Goal: Navigation & Orientation: Find specific page/section

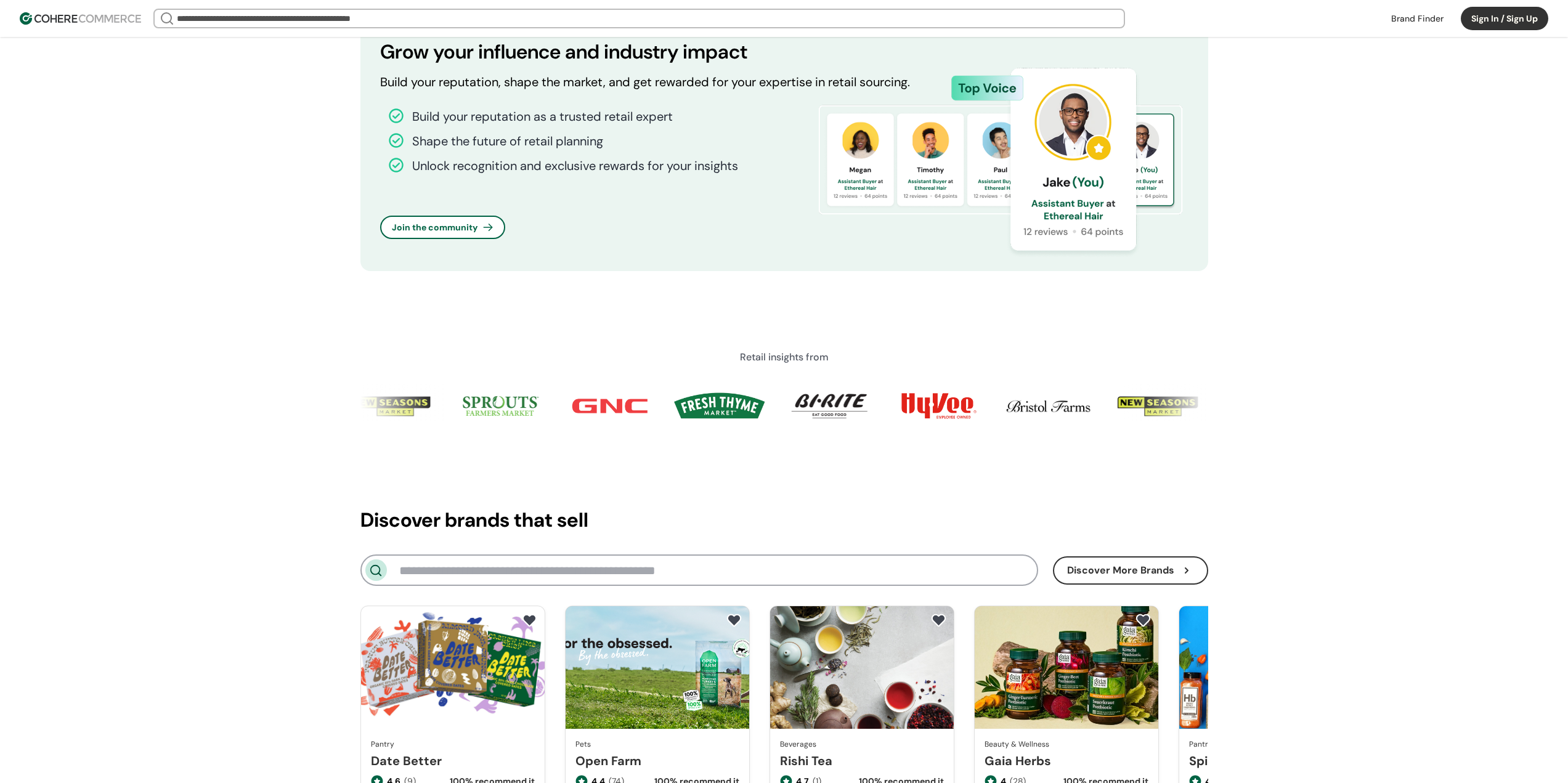
scroll to position [1047, 0]
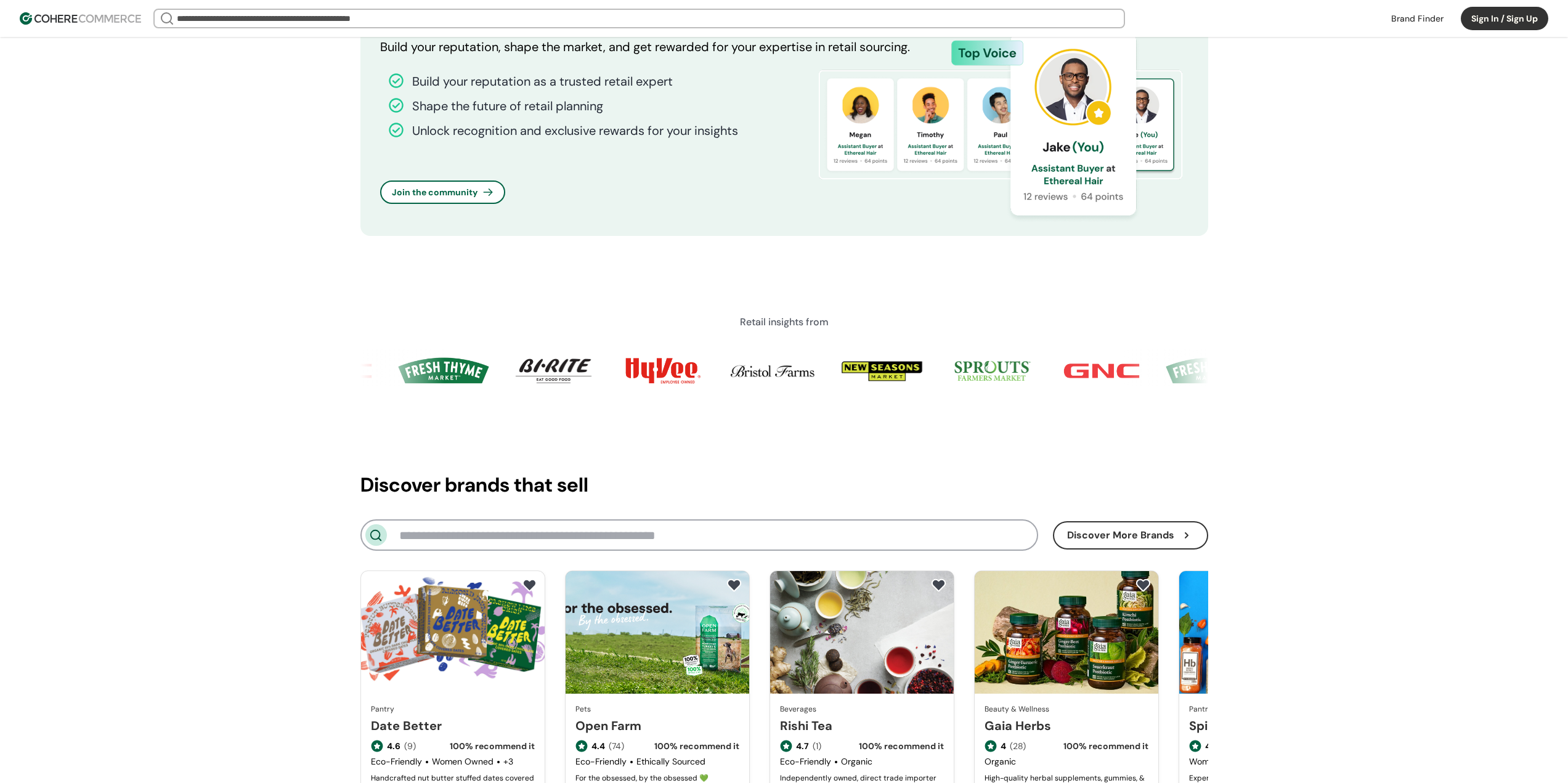
click at [1010, 371] on img at bounding box center [992, 371] width 95 height 31
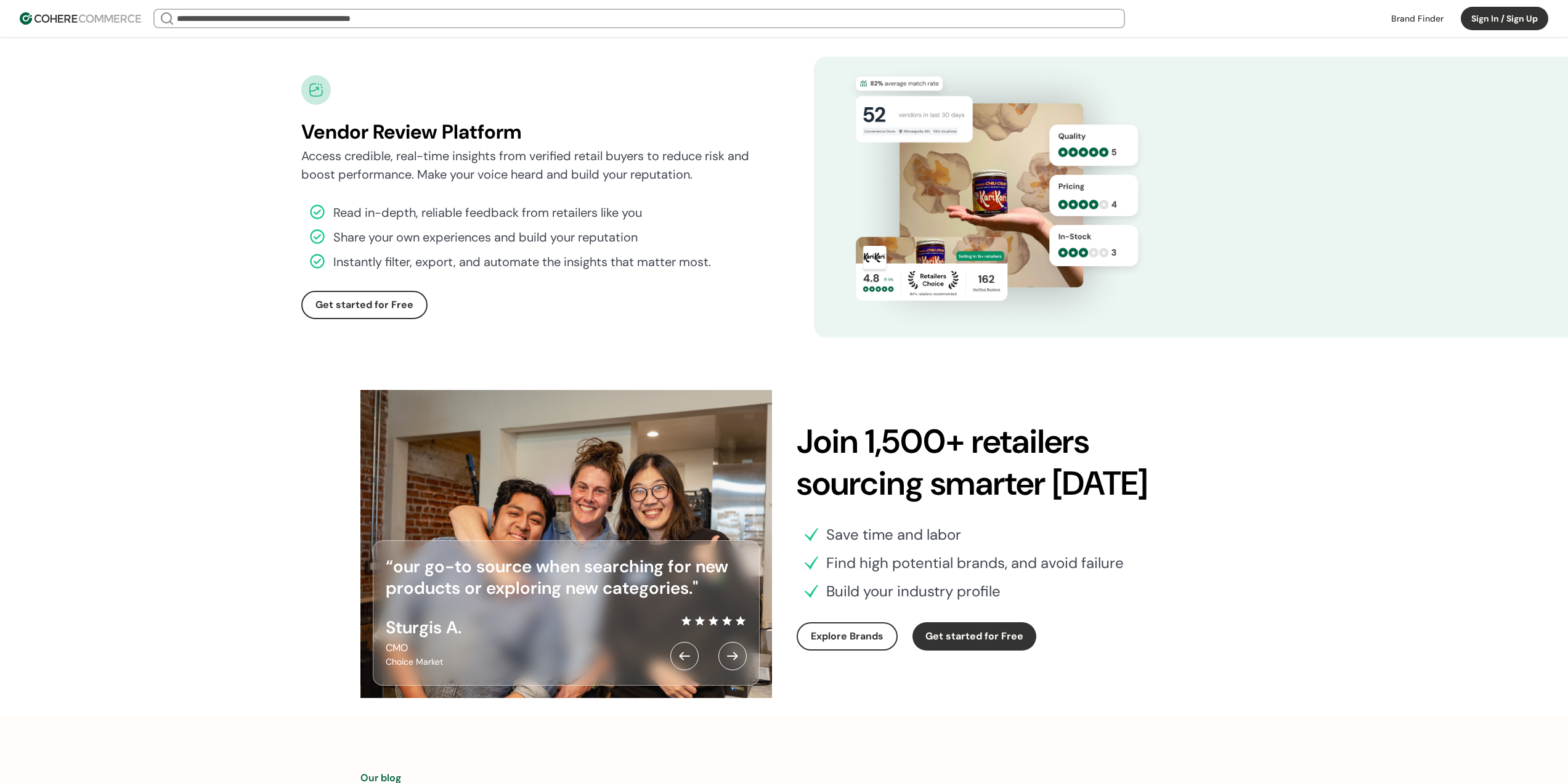
scroll to position [3573, 0]
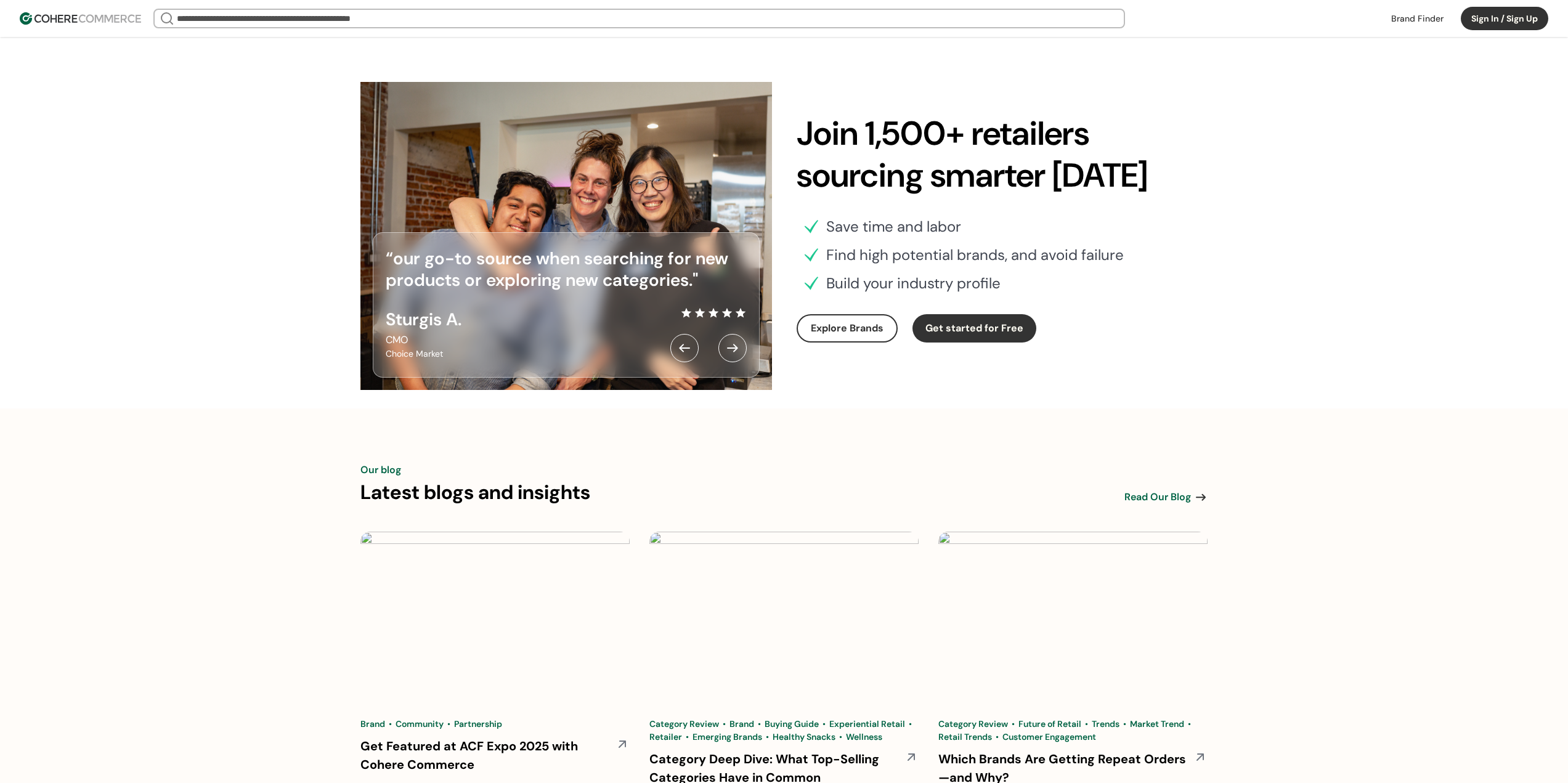
click at [738, 356] on div at bounding box center [733, 348] width 29 height 29
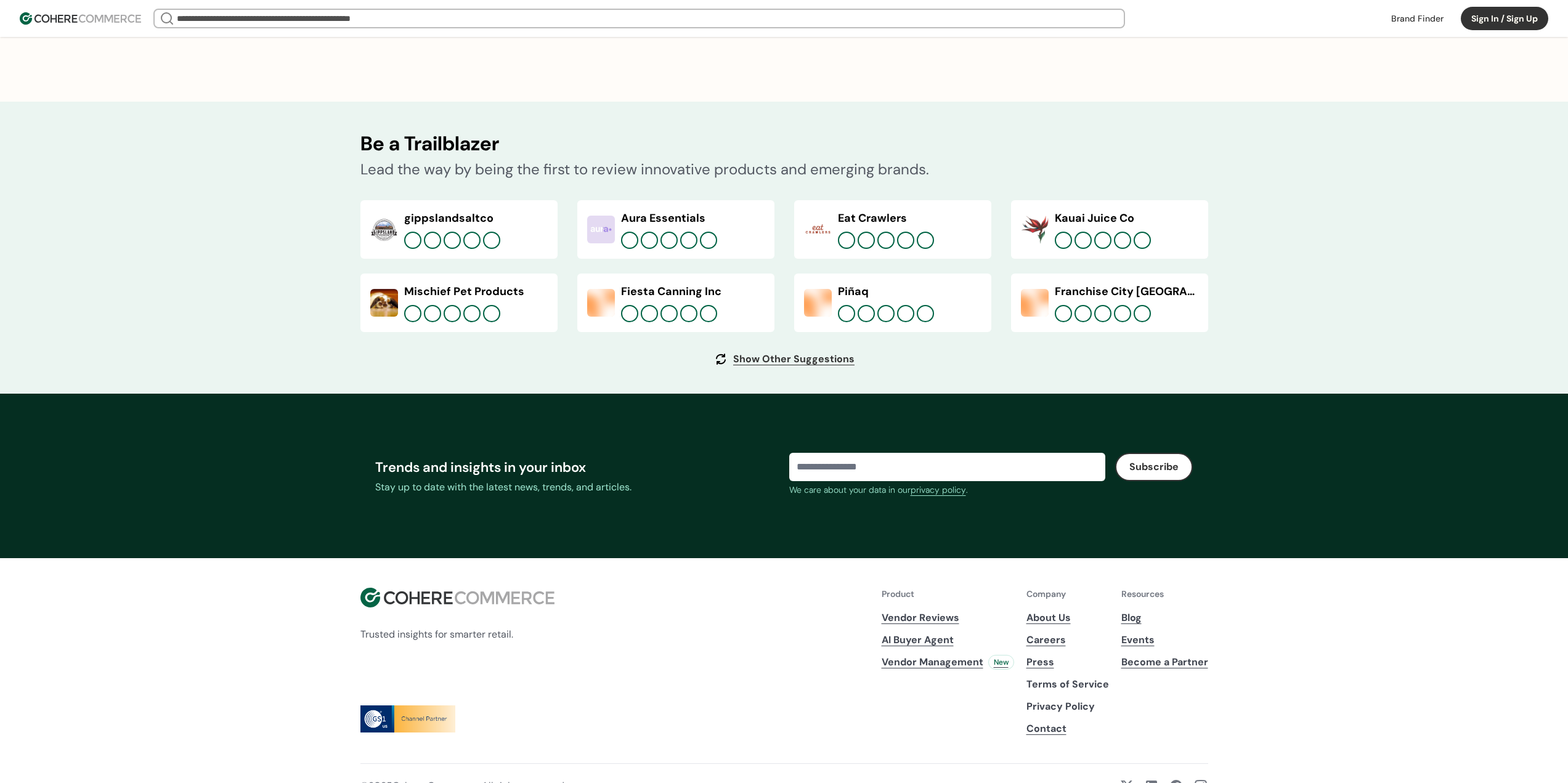
scroll to position [4408, 0]
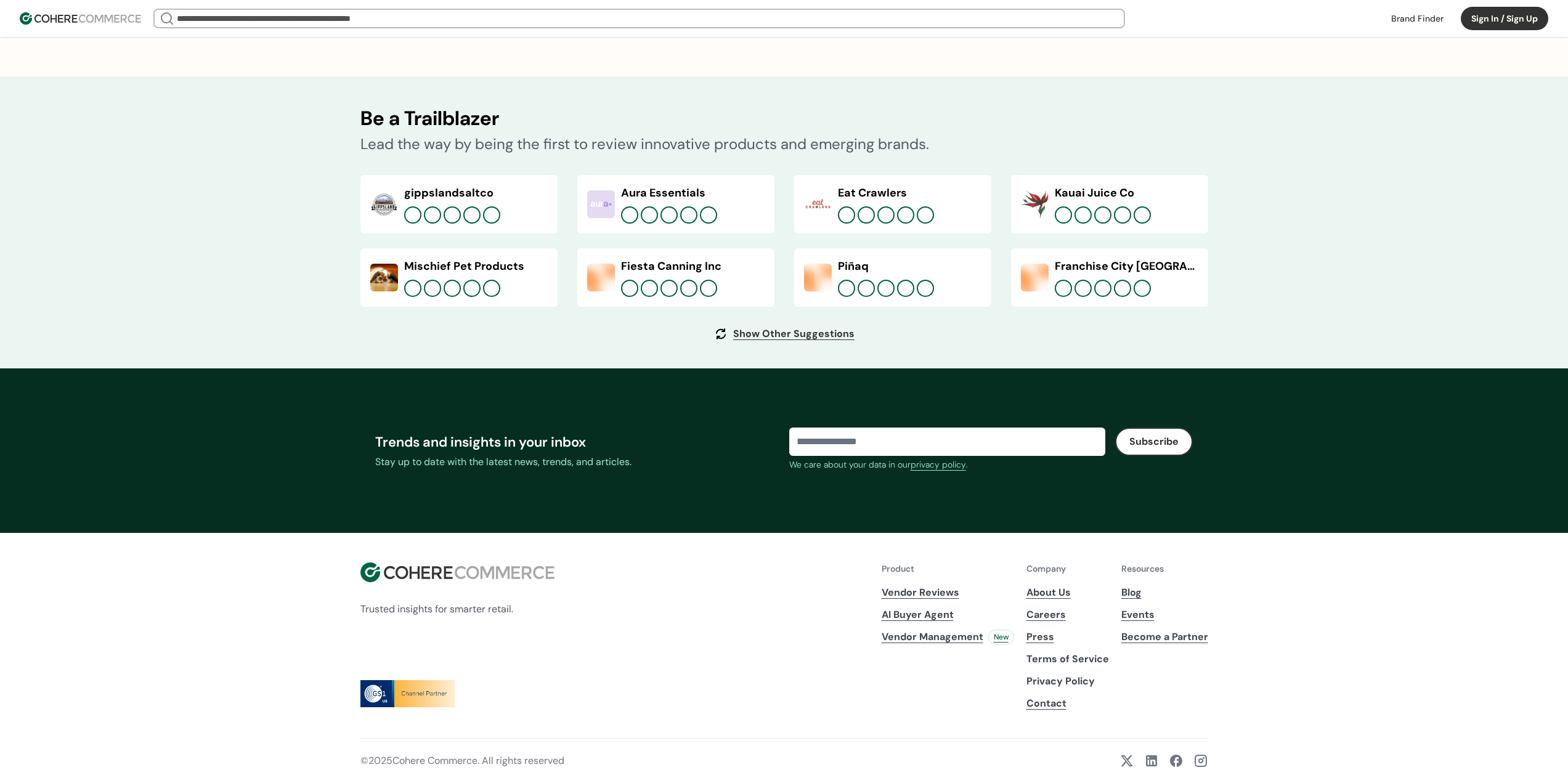
click at [1154, 638] on link "Become a Partner" at bounding box center [1165, 637] width 87 height 15
click at [1176, 637] on link "Become a Partner" at bounding box center [1165, 637] width 87 height 15
click at [1139, 615] on link "Events" at bounding box center [1165, 614] width 87 height 15
click at [930, 618] on link "AI Buyer Agent" at bounding box center [948, 614] width 132 height 15
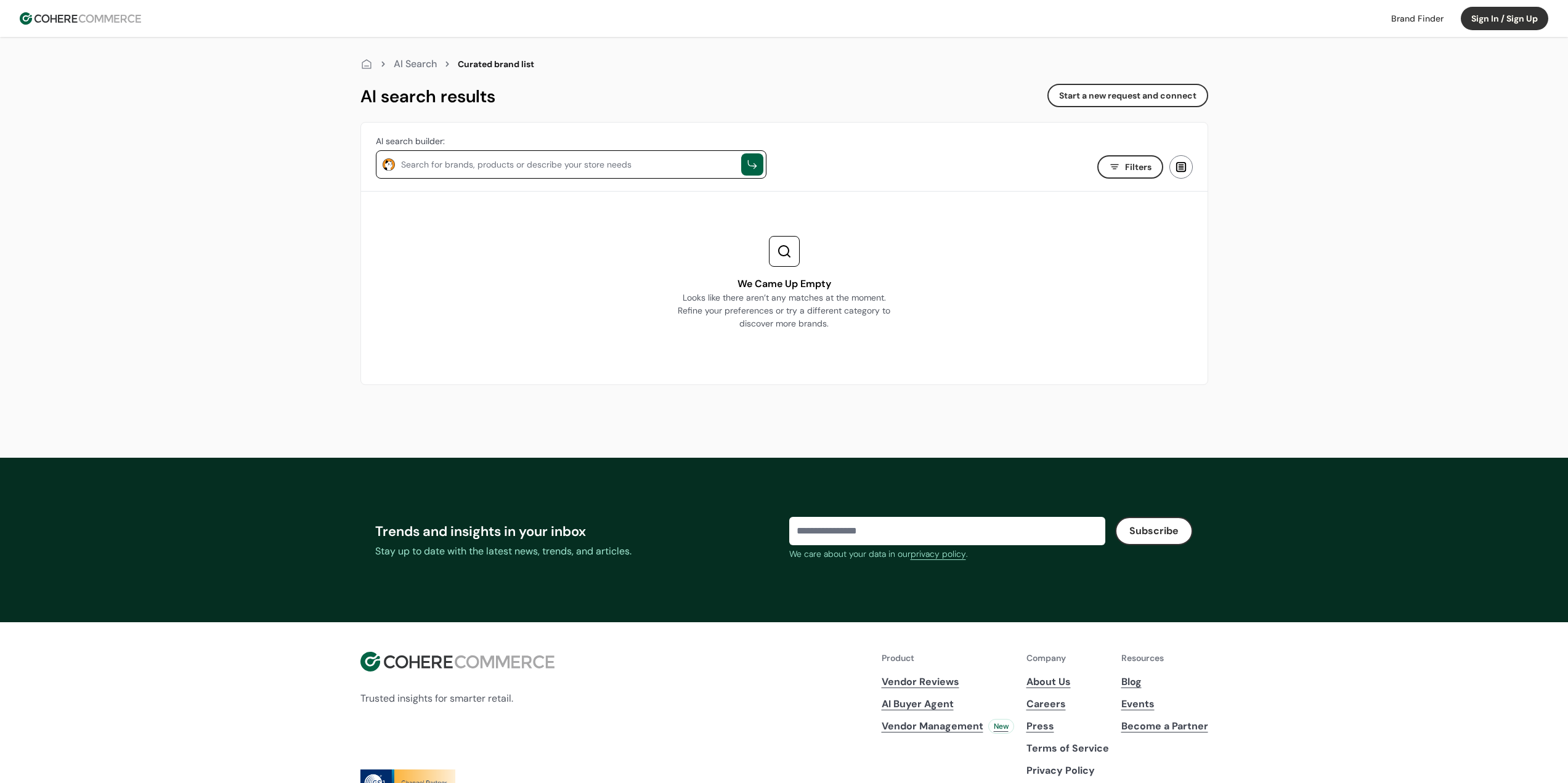
click at [680, 161] on textarea at bounding box center [567, 163] width 334 height 15
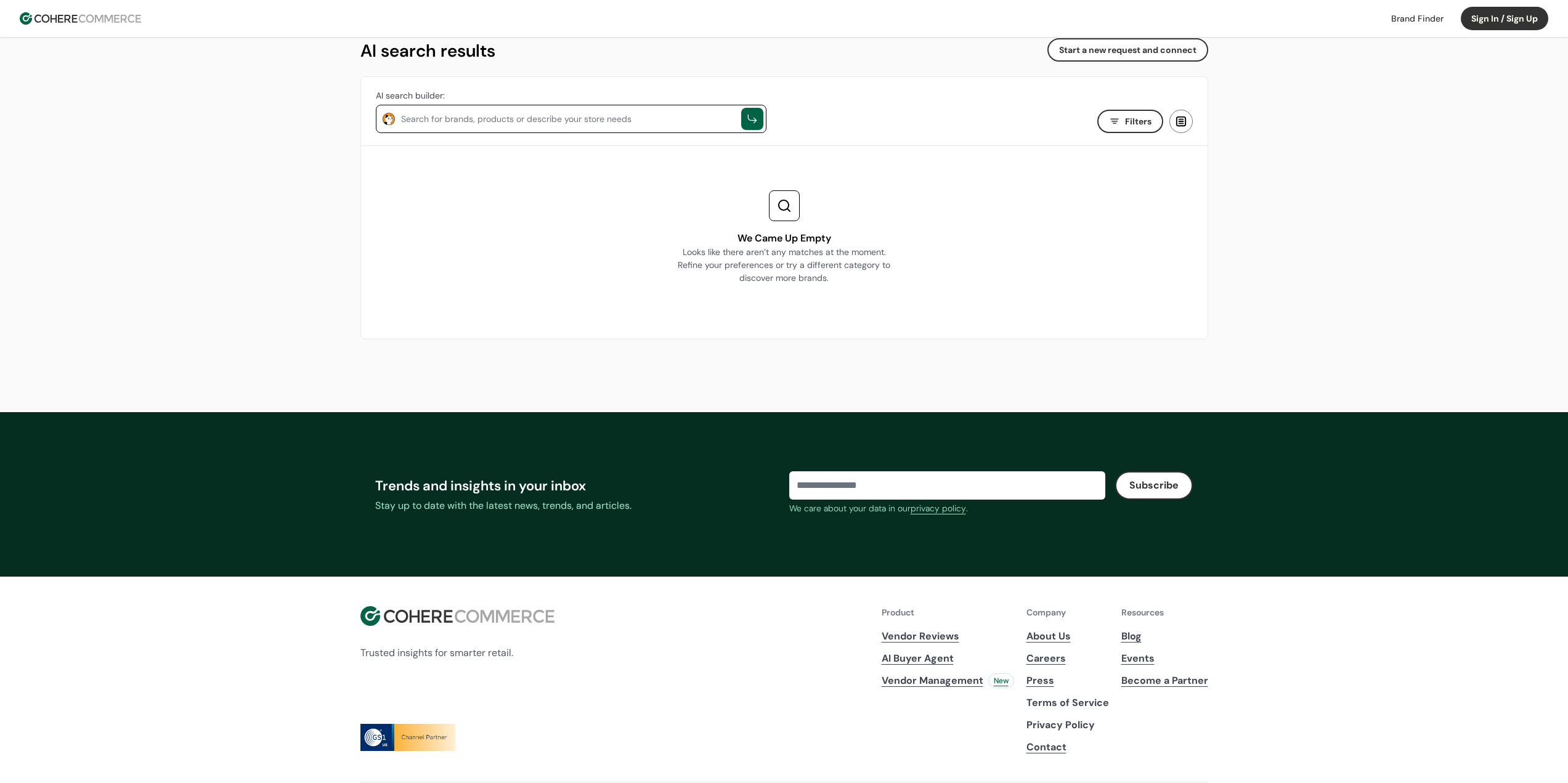
scroll to position [89, 0]
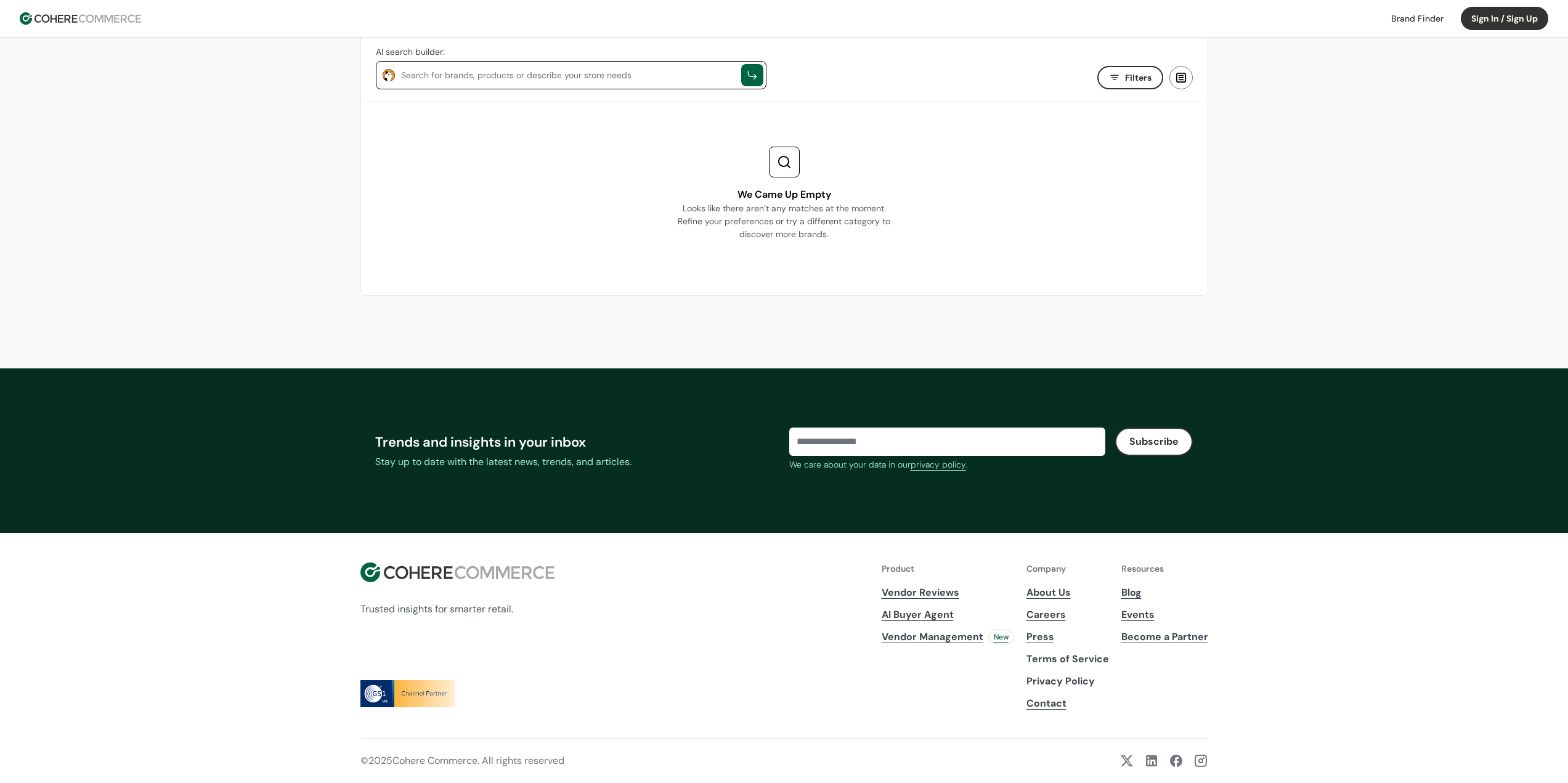
click at [958, 641] on span "Vendor Management" at bounding box center [933, 637] width 101 height 15
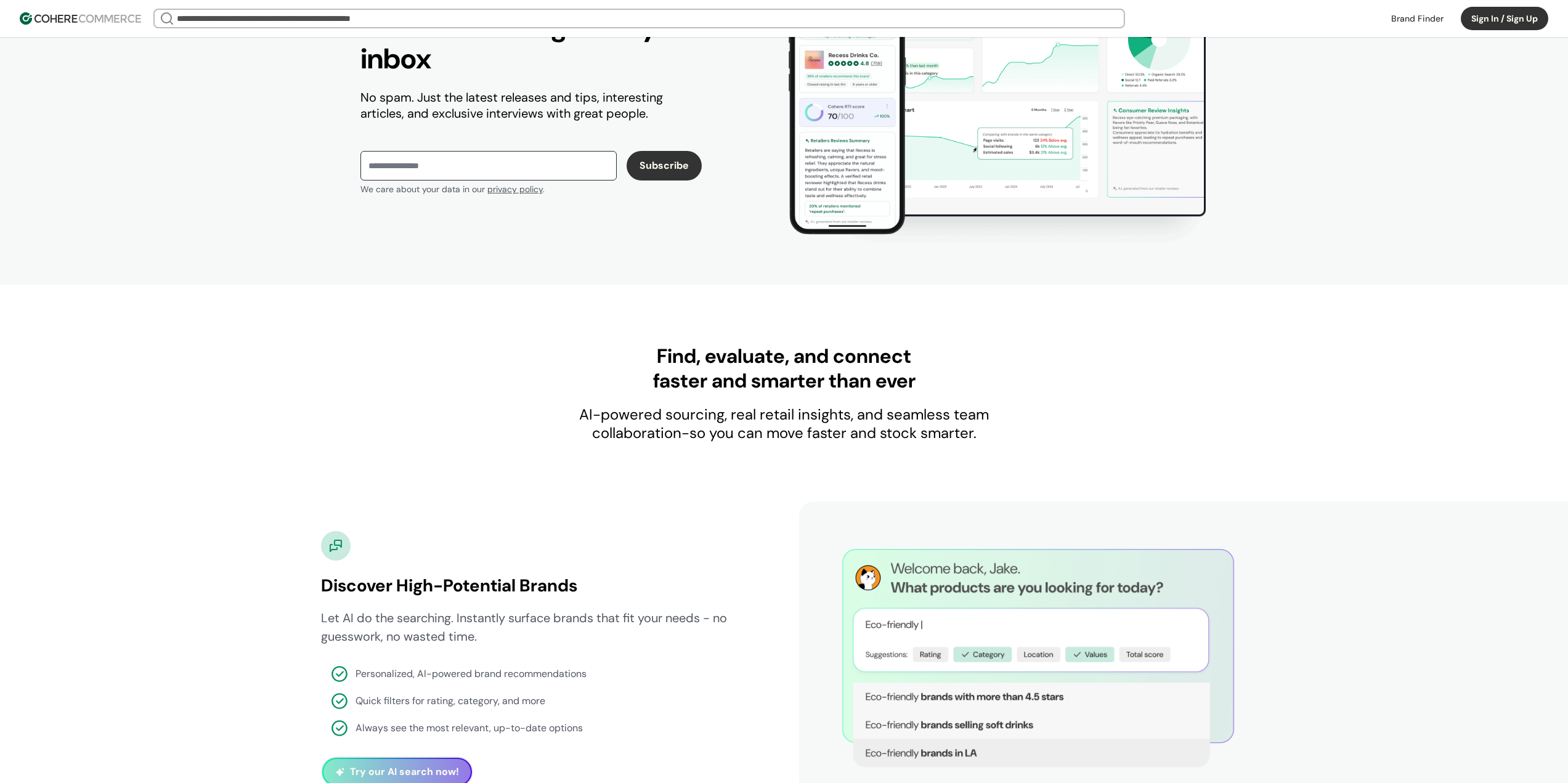
scroll to position [924, 0]
